Goal: Information Seeking & Learning: Learn about a topic

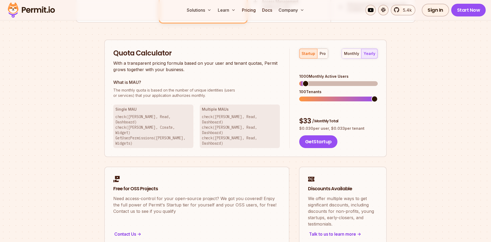
scroll to position [318, 0]
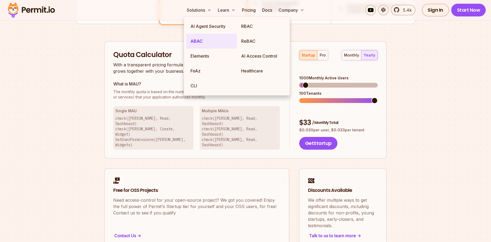
click at [196, 38] on link "ABAC" at bounding box center [211, 41] width 51 height 15
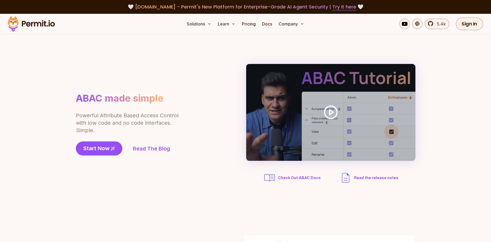
click at [292, 179] on span "Check Out ABAC Docs" at bounding box center [299, 177] width 43 height 5
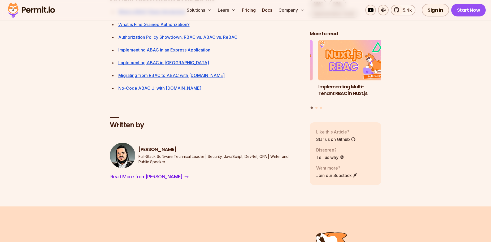
scroll to position [2612, 0]
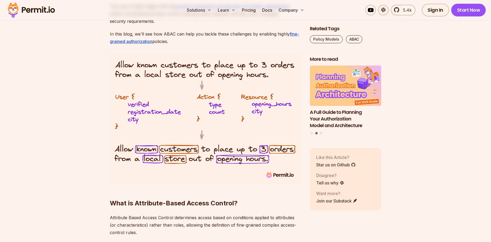
scroll to position [425, 0]
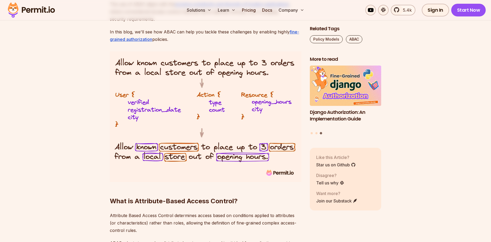
drag, startPoint x: 143, startPoint y: 117, endPoint x: 114, endPoint y: 125, distance: 30.7
click at [114, 125] on img at bounding box center [206, 116] width 192 height 131
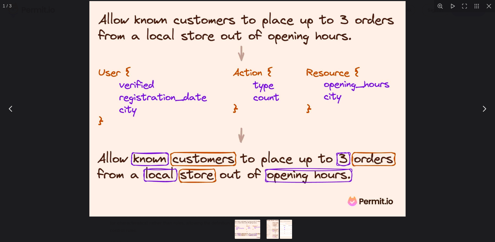
click at [68, 137] on div "You can close this modal content with the ESC key" at bounding box center [247, 109] width 495 height 218
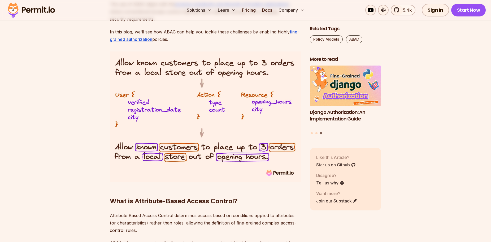
click at [102, 12] on div "Solutions Learn Pricing Docs Company 5.4k Sign In Start Now" at bounding box center [245, 10] width 491 height 20
